Goal: Book appointment/travel/reservation

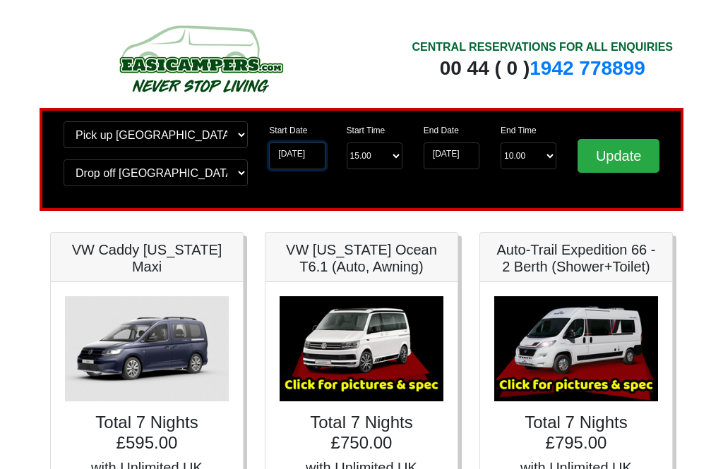
click at [306, 160] on input "28-09-2025" at bounding box center [297, 156] width 56 height 27
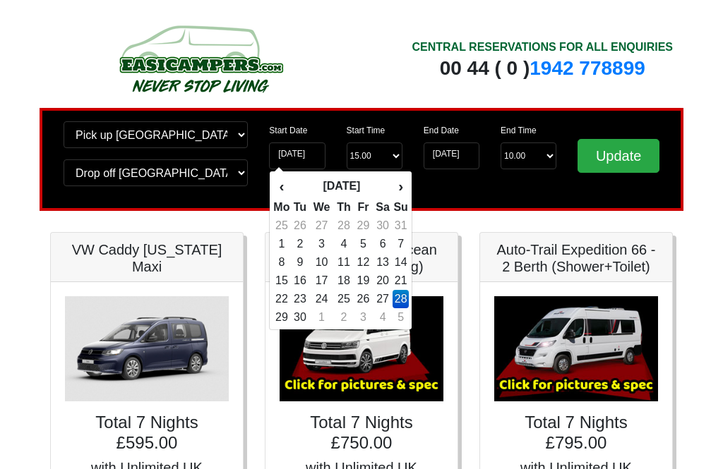
click at [394, 189] on th "›" at bounding box center [401, 186] width 16 height 24
click at [400, 192] on th "›" at bounding box center [401, 186] width 16 height 24
click at [404, 190] on th "›" at bounding box center [401, 186] width 16 height 24
click at [404, 192] on th "›" at bounding box center [401, 186] width 16 height 24
click at [399, 186] on th "›" at bounding box center [401, 186] width 16 height 24
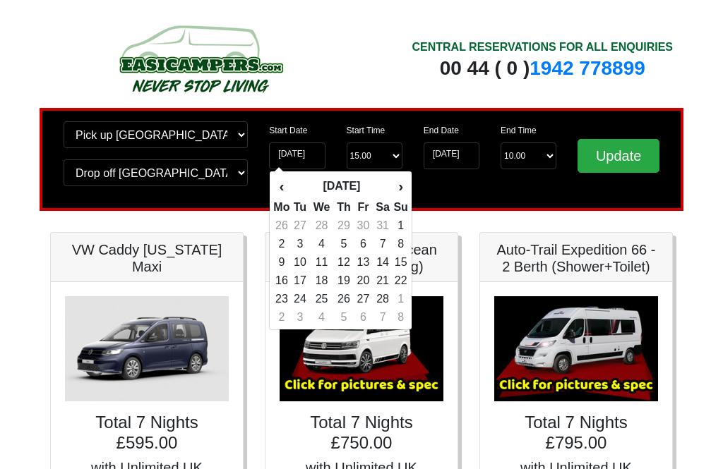
click at [402, 191] on th "›" at bounding box center [401, 186] width 16 height 24
click at [400, 192] on th "›" at bounding box center [401, 186] width 16 height 24
click at [401, 193] on th "›" at bounding box center [401, 186] width 16 height 24
click at [399, 193] on th "›" at bounding box center [401, 186] width 16 height 24
click at [393, 188] on th "›" at bounding box center [401, 186] width 16 height 24
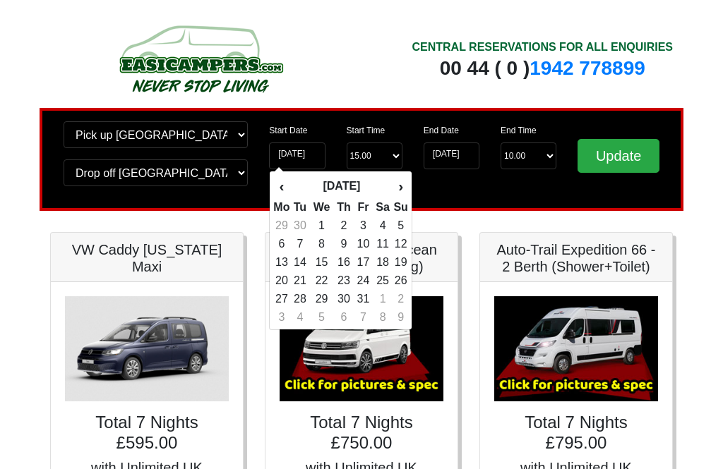
click at [398, 193] on th "›" at bounding box center [401, 186] width 16 height 24
click at [396, 194] on th "›" at bounding box center [401, 186] width 16 height 24
click at [395, 195] on th "›" at bounding box center [401, 186] width 16 height 24
click at [385, 266] on td "17" at bounding box center [383, 262] width 20 height 18
type input "[DATE]"
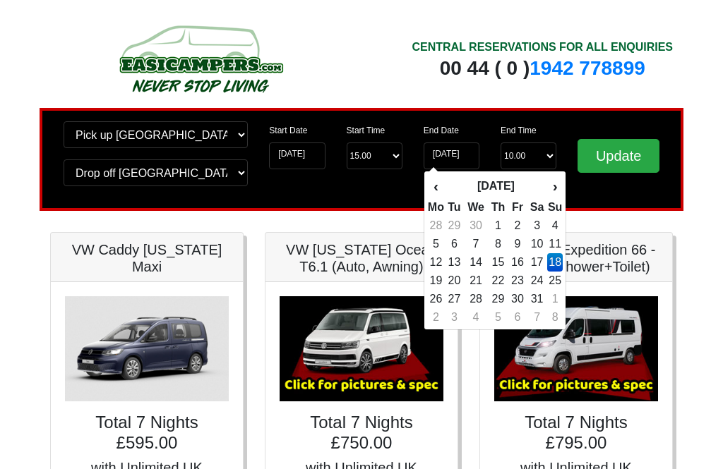
click at [534, 284] on td "24" at bounding box center [537, 281] width 20 height 18
type input "[DATE]"
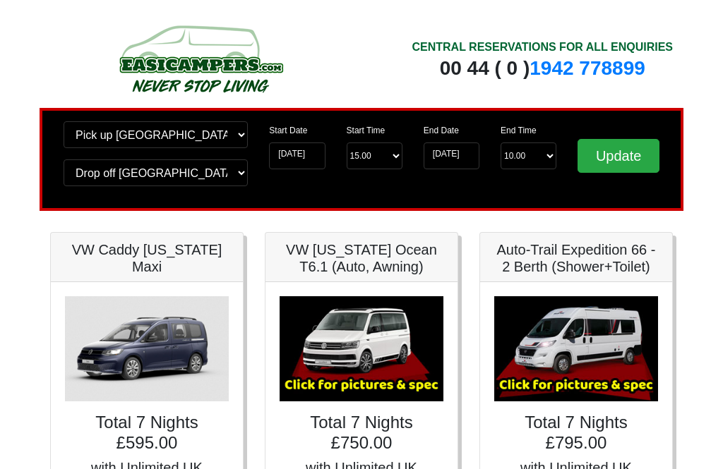
click at [615, 153] on input "Update" at bounding box center [618, 156] width 82 height 34
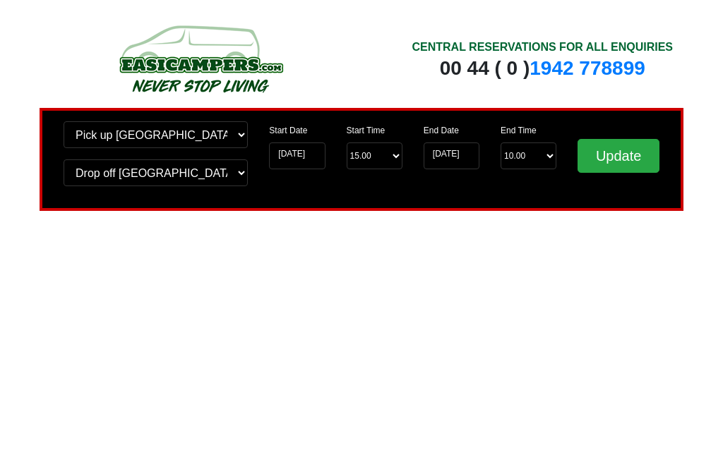
click at [634, 157] on input "Update" at bounding box center [618, 156] width 82 height 34
click at [622, 160] on input "Update" at bounding box center [618, 156] width 82 height 34
click at [635, 157] on input "Update" at bounding box center [618, 156] width 82 height 34
click at [611, 149] on input "Update" at bounding box center [618, 156] width 82 height 34
click at [619, 162] on input "Update" at bounding box center [618, 156] width 82 height 34
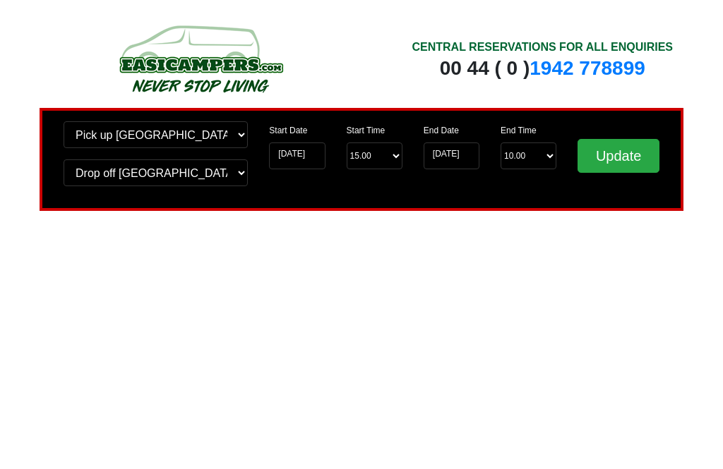
click at [616, 161] on input "Update" at bounding box center [618, 156] width 82 height 34
click at [618, 171] on input "Update" at bounding box center [618, 156] width 82 height 34
click at [617, 168] on input "Update" at bounding box center [618, 156] width 82 height 34
